Goal: Complete application form: Complete application form

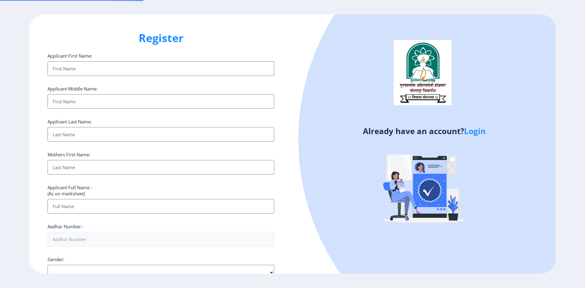
select select
click at [98, 69] on input "Applicant First Name:" at bounding box center [161, 68] width 227 height 15
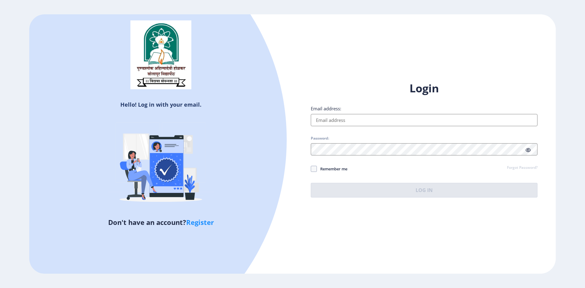
type input "[EMAIL_ADDRESS][DOMAIN_NAME]"
click at [322, 169] on span "Remember me" at bounding box center [332, 168] width 30 height 7
click at [311, 169] on input "Remember me" at bounding box center [311, 169] width 0 height 0
checkbox input "true"
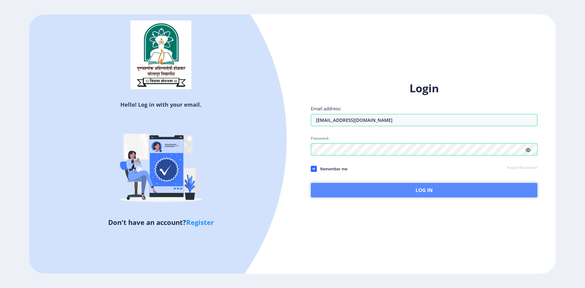
click at [347, 197] on button "Log In" at bounding box center [424, 190] width 227 height 15
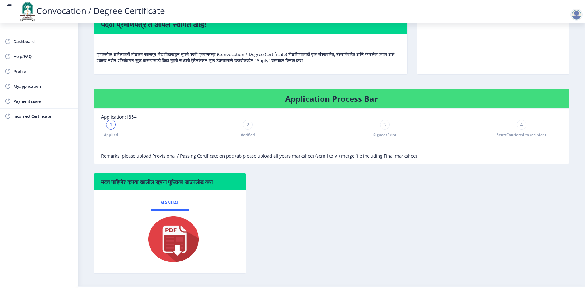
scroll to position [76, 0]
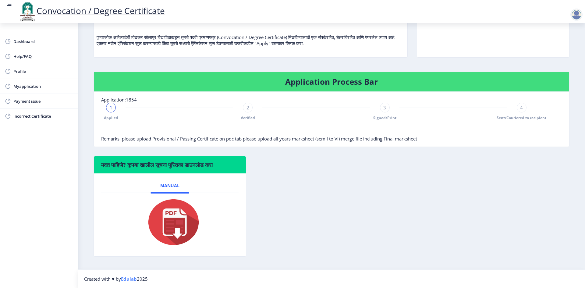
click at [169, 221] on img at bounding box center [169, 222] width 61 height 49
drag, startPoint x: 176, startPoint y: 235, endPoint x: 209, endPoint y: 217, distance: 37.4
click at [176, 235] on img at bounding box center [169, 222] width 61 height 49
click at [27, 86] on span "Myapplication" at bounding box center [43, 86] width 60 height 7
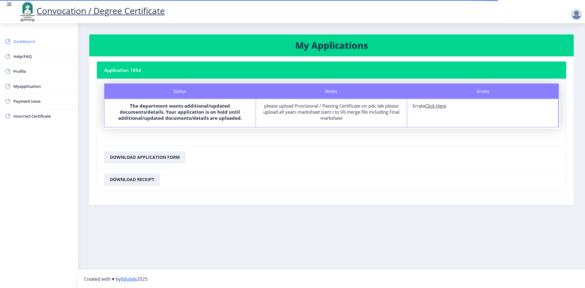
click at [51, 41] on span "Dashboard" at bounding box center [43, 41] width 60 height 7
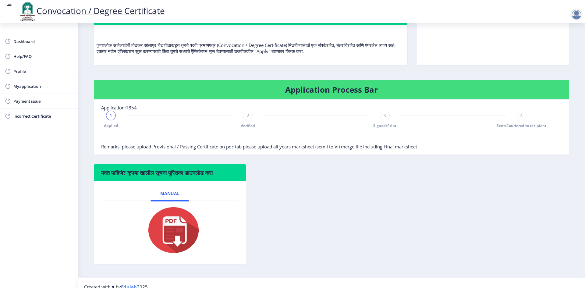
scroll to position [76, 0]
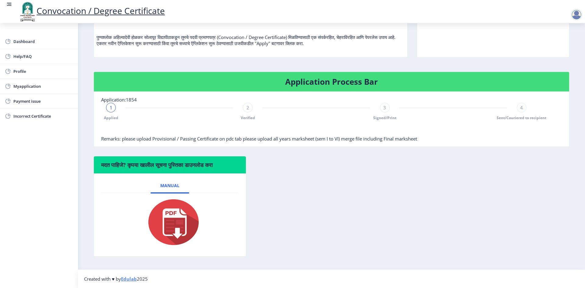
click at [79, 13] on link "Convocation / Degree Certificate" at bounding box center [91, 11] width 147 height 12
click at [17, 43] on span "Dashboard" at bounding box center [43, 41] width 60 height 7
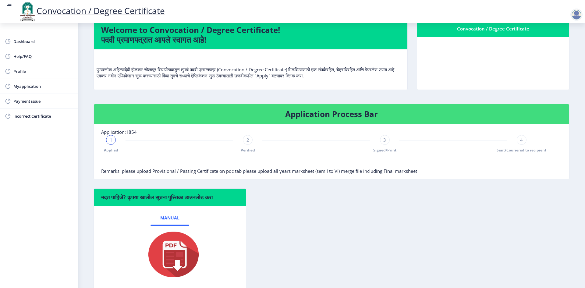
scroll to position [0, 0]
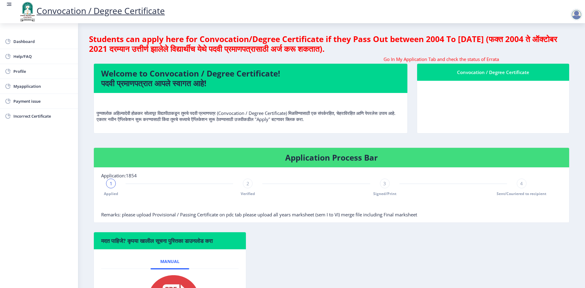
click at [376, 55] on div "Students can apply here for Convocation/Degree Certificate if they Pass Out bet…" at bounding box center [331, 45] width 485 height 22
click at [376, 66] on nb-card-header "Welcome to Convocation / Degree Certificate! पदवी प्रमाणपत्रात आपले स्वागत आहे!" at bounding box center [251, 78] width 314 height 29
click at [377, 59] on marquee "Go In My Application Tab and check the status of Errata" at bounding box center [332, 59] width 476 height 6
click at [460, 73] on div "Convocation / Degree Certificate" at bounding box center [493, 72] width 137 height 7
click at [581, 12] on div at bounding box center [577, 15] width 12 height 12
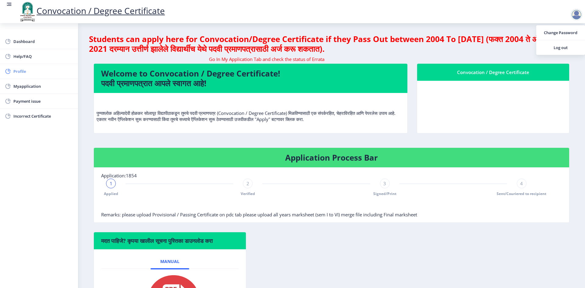
click at [42, 68] on span "Profile" at bounding box center [43, 71] width 60 height 7
select select "[DEMOGRAPHIC_DATA]"
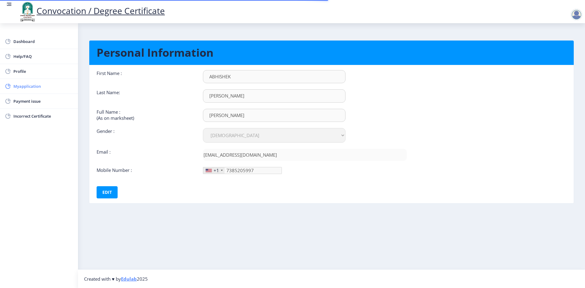
click at [46, 89] on span "Myapplication" at bounding box center [43, 86] width 60 height 7
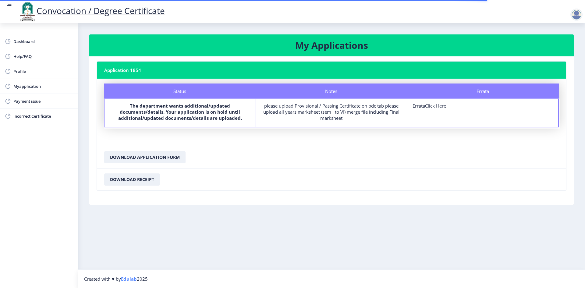
click at [435, 106] on u "Click Here" at bounding box center [435, 106] width 21 height 6
select select
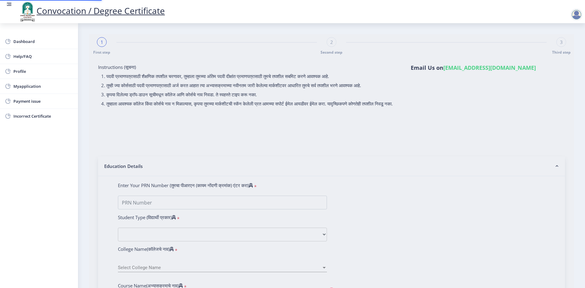
type input "FTQPD1844H"
select select "Regular"
select select "2021"
select select "October"
select select "Grade A"
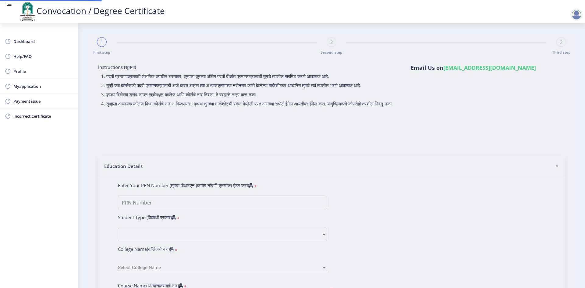
type input "1810868"
select select "Advanced Cost Accounting"
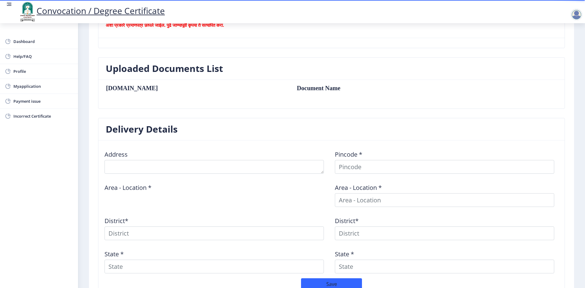
scroll to position [152, 0]
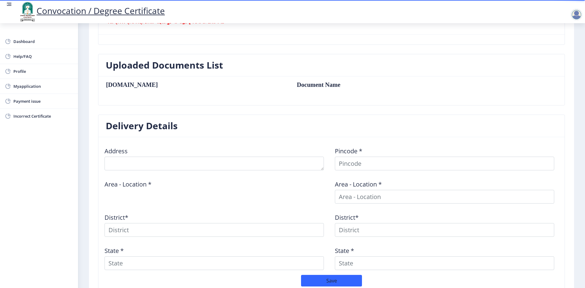
click at [188, 173] on div "Address Pincode * Area - Location * Area - Location * District* District* State…" at bounding box center [331, 208] width 461 height 133
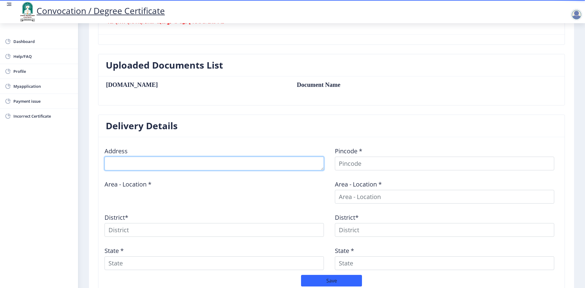
click at [188, 165] on textarea at bounding box center [214, 164] width 219 height 14
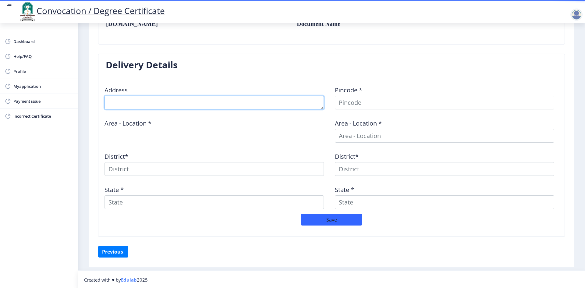
scroll to position [214, 0]
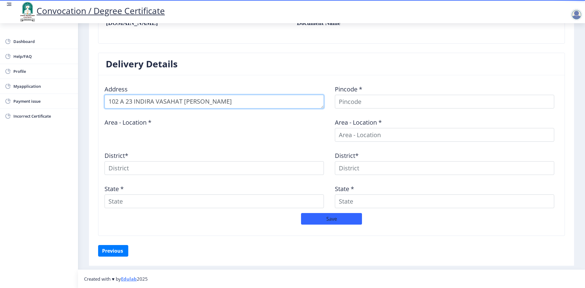
type textarea "102 A 23 INDIRA VASAHAT BHAVANI PETH"
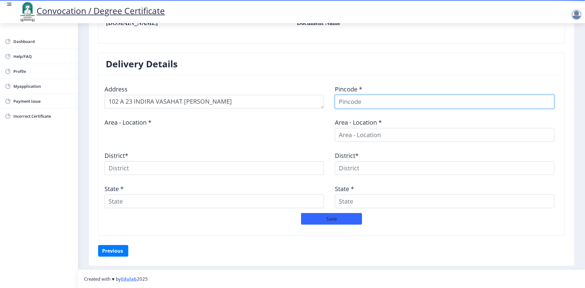
scroll to position [181, 0]
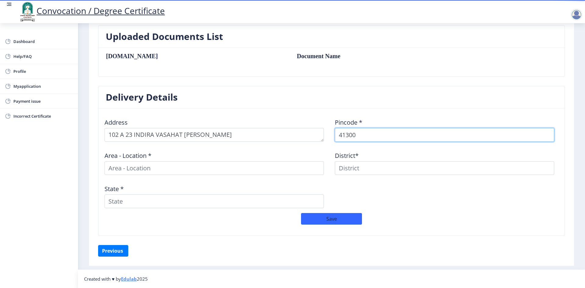
type input "413002"
select select
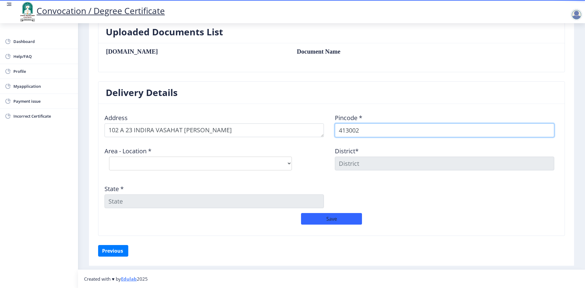
type input "413002"
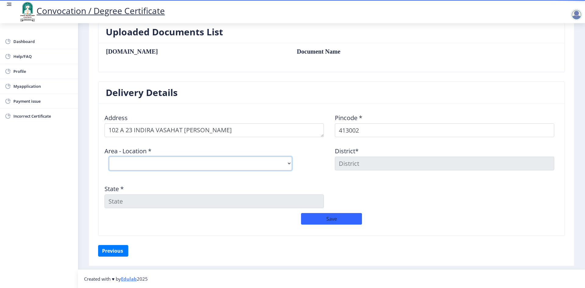
click at [208, 158] on select "Select Area Location Arali B.O Belati B.O Boramani B.O Darganhalli B.O Dayanand…" at bounding box center [200, 164] width 183 height 14
select select "17: Object"
click at [109, 157] on select "Select Area Location Arali B.O Belati B.O Boramani B.O Darganhalli B.O Dayanand…" at bounding box center [200, 164] width 183 height 14
type input "SOLAPUR"
type input "Maharashtra"
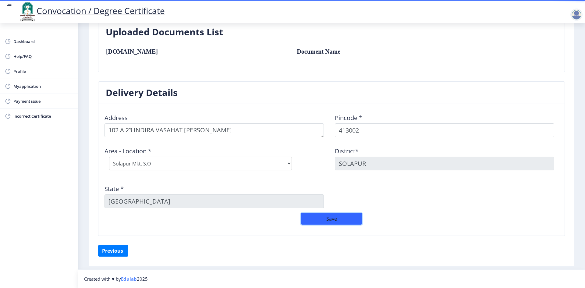
click at [339, 222] on button "Save" at bounding box center [331, 219] width 61 height 12
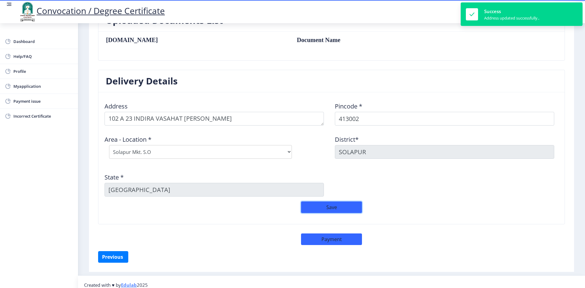
scroll to position [203, 0]
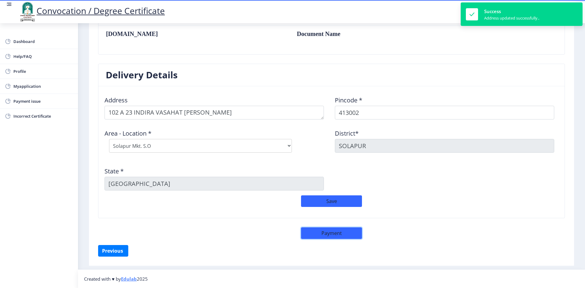
click at [334, 237] on button "Payment" at bounding box center [331, 233] width 61 height 12
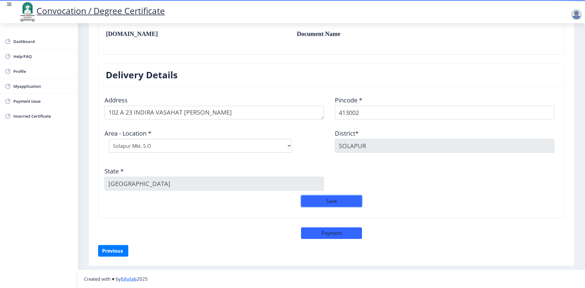
click at [330, 203] on button "Save" at bounding box center [331, 201] width 61 height 12
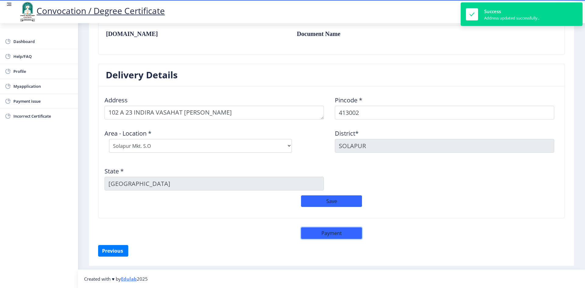
click at [333, 235] on button "Payment" at bounding box center [331, 233] width 61 height 12
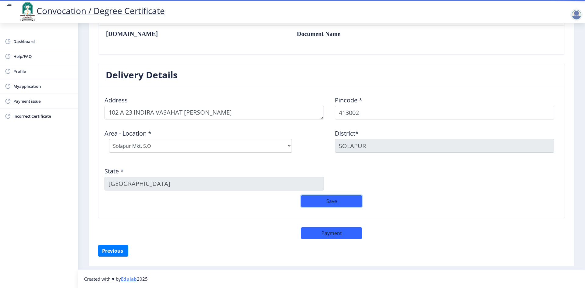
click at [336, 197] on button "Save" at bounding box center [331, 201] width 61 height 12
click at [307, 235] on button "Payment" at bounding box center [331, 233] width 61 height 12
click at [47, 115] on span "Incorrect Certificate" at bounding box center [43, 115] width 60 height 7
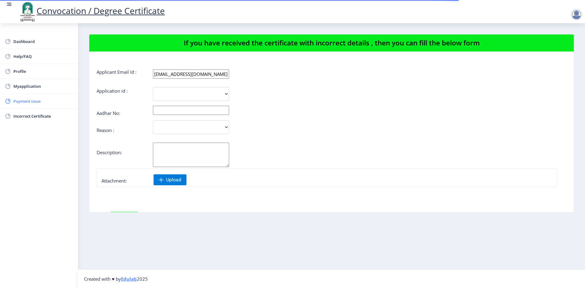
click at [43, 103] on span "Payment issue" at bounding box center [43, 101] width 60 height 7
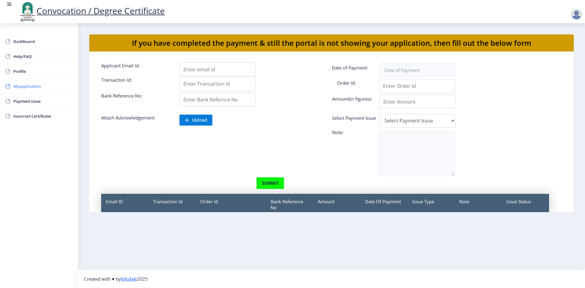
click at [41, 89] on span "Myapplication" at bounding box center [43, 86] width 60 height 7
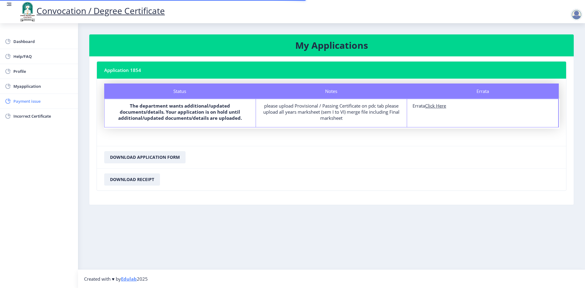
click at [44, 97] on link "Payment issue" at bounding box center [39, 101] width 78 height 15
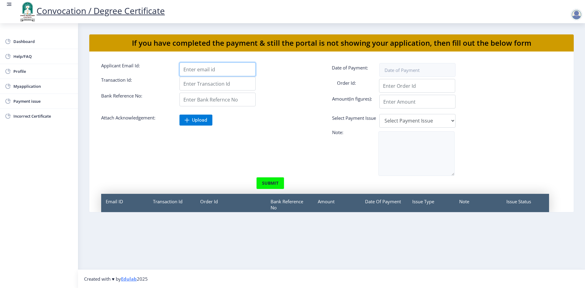
click at [227, 73] on input "Applicant Email Id:" at bounding box center [218, 69] width 76 height 14
click at [149, 87] on label "Transaction Id:" at bounding box center [136, 82] width 78 height 11
click at [180, 76] on input "Applicant Email Id:" at bounding box center [218, 69] width 76 height 14
click at [42, 36] on link "Dashboard" at bounding box center [39, 41] width 78 height 15
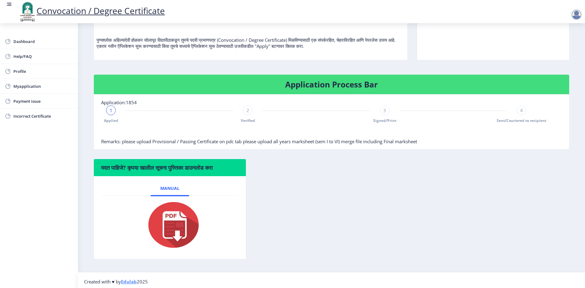
scroll to position [76, 0]
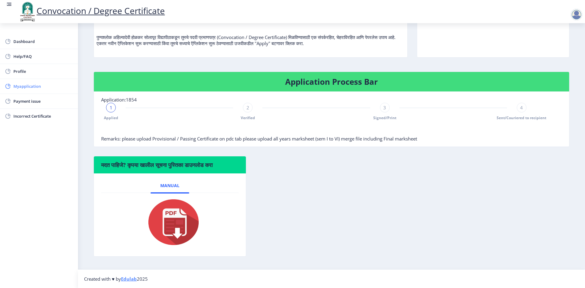
click at [60, 87] on span "Myapplication" at bounding box center [43, 86] width 60 height 7
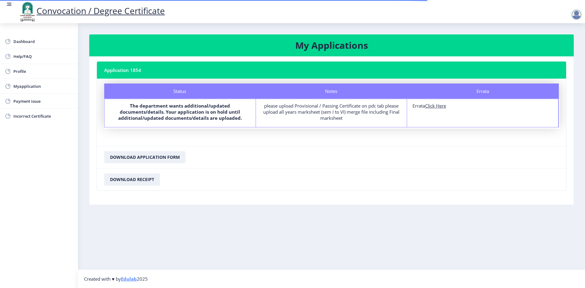
click at [438, 104] on u "Click Here" at bounding box center [435, 106] width 21 height 6
select select
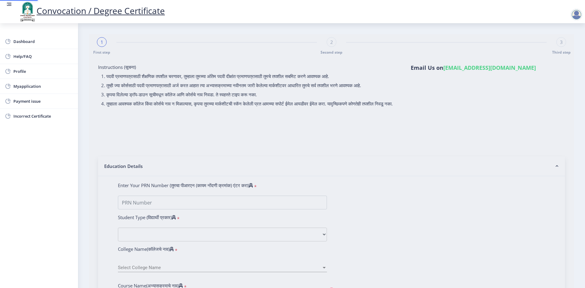
type input "ABHISHEK GOVARDHAN DASARI"
type input "RADHA"
type input "FTQPD1844H"
select select "Regular"
select select "2021"
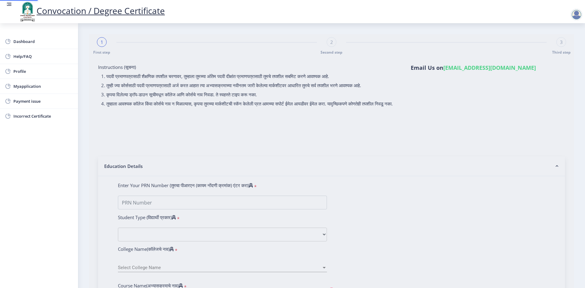
select select "October"
select select "Grade A"
type input "1810868"
select select "Advanced Cost Accounting"
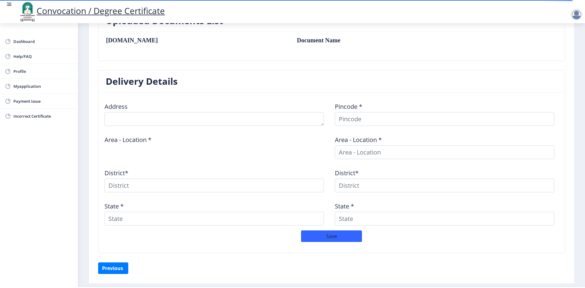
scroll to position [214, 0]
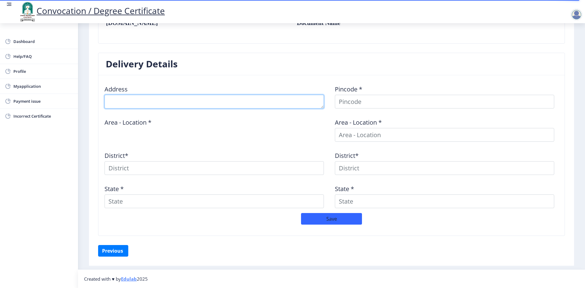
click at [257, 105] on textarea at bounding box center [214, 102] width 219 height 14
click at [278, 98] on textarea at bounding box center [214, 102] width 219 height 14
type textarea "102 A 23 INDIRA VASAHAT BHAVANI PETH"
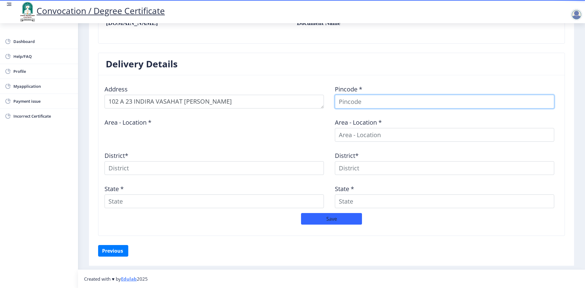
scroll to position [181, 0]
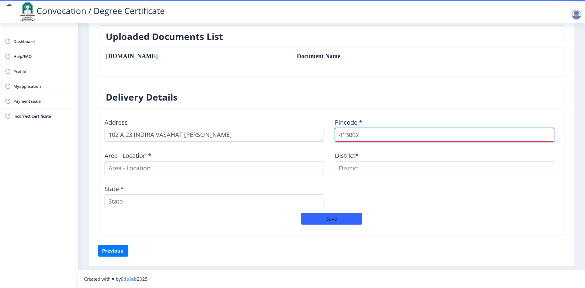
type input "413002"
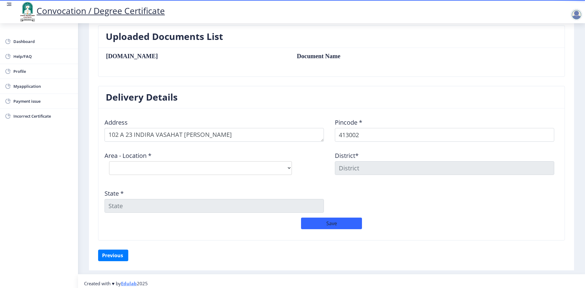
click at [250, 176] on div "Area - Location * Select Area Location Arali B.O Belati B.O Boramani B.O Dargan…" at bounding box center [216, 163] width 230 height 33
click at [251, 157] on div "Area - Location * Select Area Location Arali B.O Belati B.O Boramani B.O Dargan…" at bounding box center [216, 163] width 230 height 33
click at [254, 170] on select "Select Area Location Arali B.O Belati B.O Boramani B.O Darganhalli B.O Dayanand…" at bounding box center [200, 168] width 183 height 14
select select "17: Object"
click at [109, 161] on select "Select Area Location Arali B.O Belati B.O Boramani B.O Darganhalli B.O Dayanand…" at bounding box center [200, 168] width 183 height 14
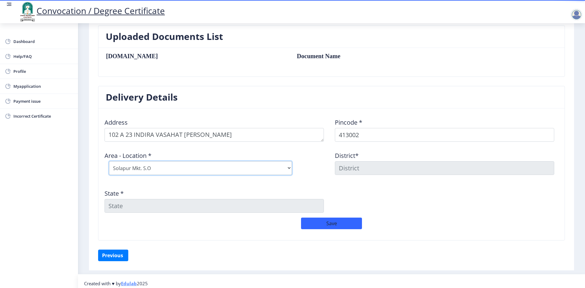
type input "SOLAPUR"
type input "Maharashtra"
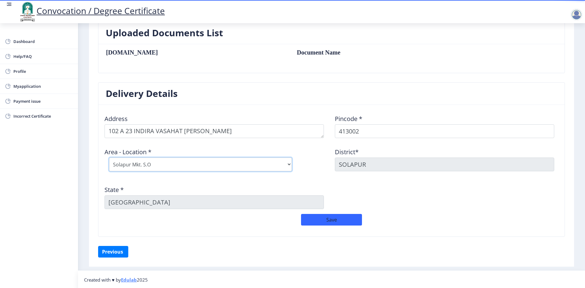
scroll to position [186, 0]
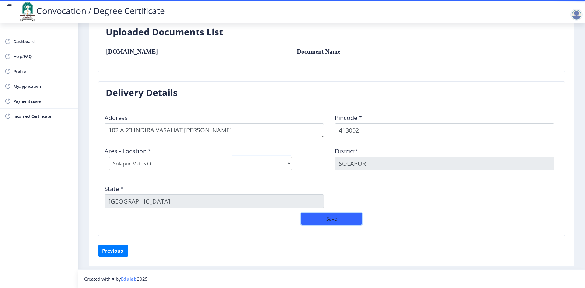
click at [333, 218] on button "Save" at bounding box center [331, 219] width 61 height 12
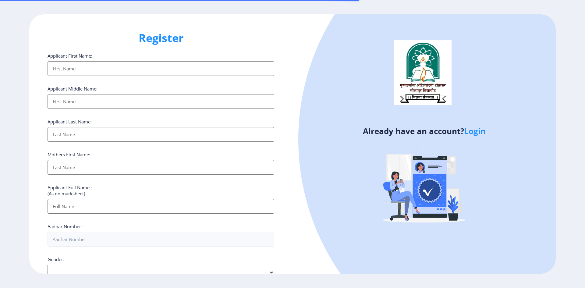
select select
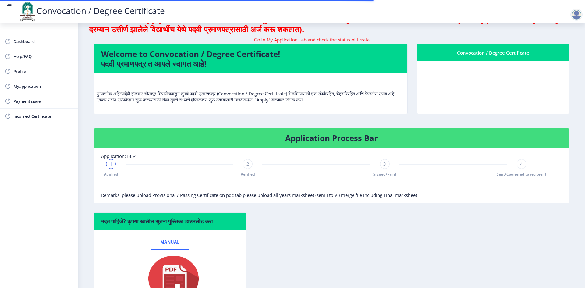
scroll to position [30, 0]
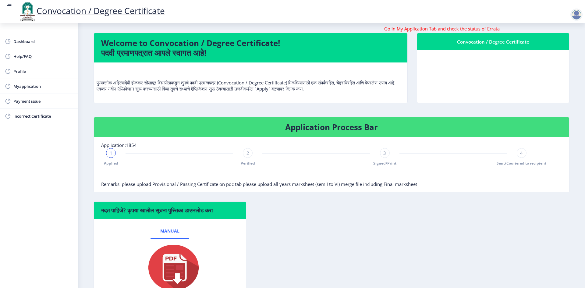
click at [575, 12] on div at bounding box center [577, 15] width 12 height 12
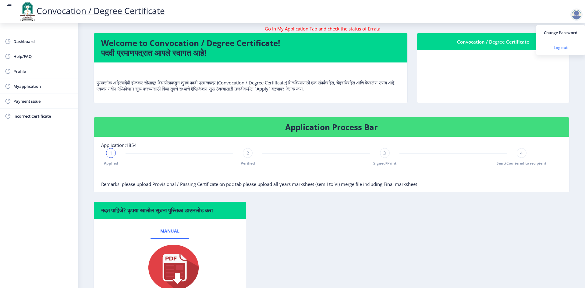
click at [558, 43] on link "Log out" at bounding box center [560, 47] width 49 height 15
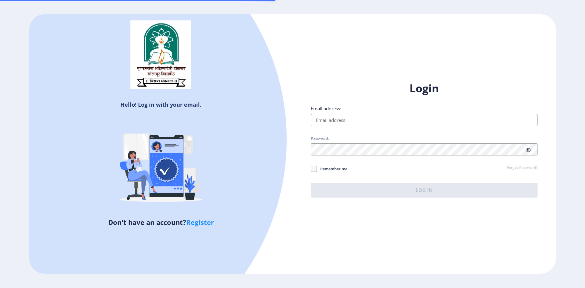
type input "[EMAIL_ADDRESS][DOMAIN_NAME]"
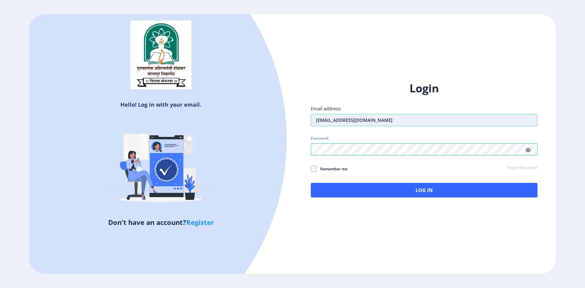
drag, startPoint x: 484, startPoint y: 116, endPoint x: 487, endPoint y: 123, distance: 8.3
click at [484, 116] on input "[EMAIL_ADDRESS][DOMAIN_NAME]" at bounding box center [424, 120] width 227 height 12
